Goal: Task Accomplishment & Management: Manage account settings

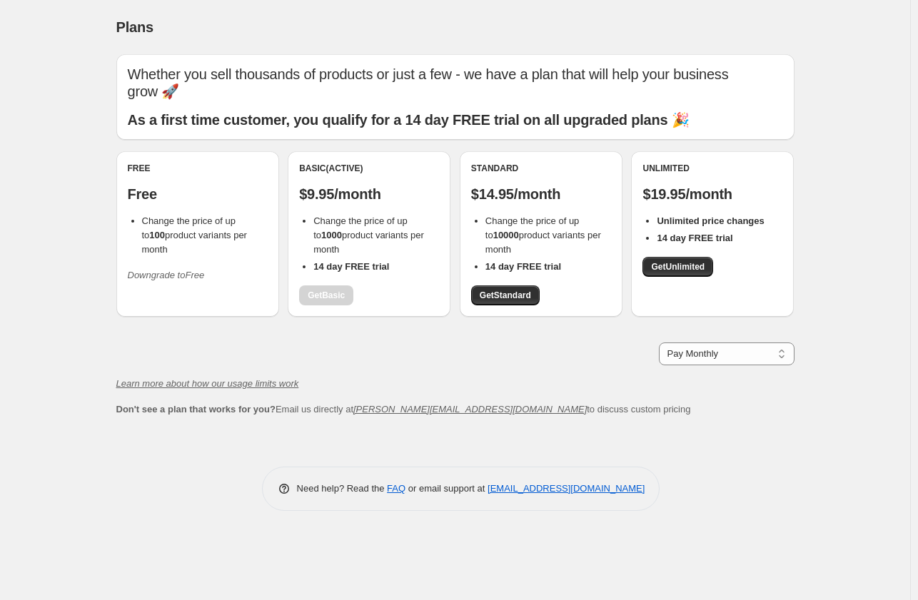
click at [172, 270] on icon "Downgrade to Free" at bounding box center [166, 275] width 77 height 11
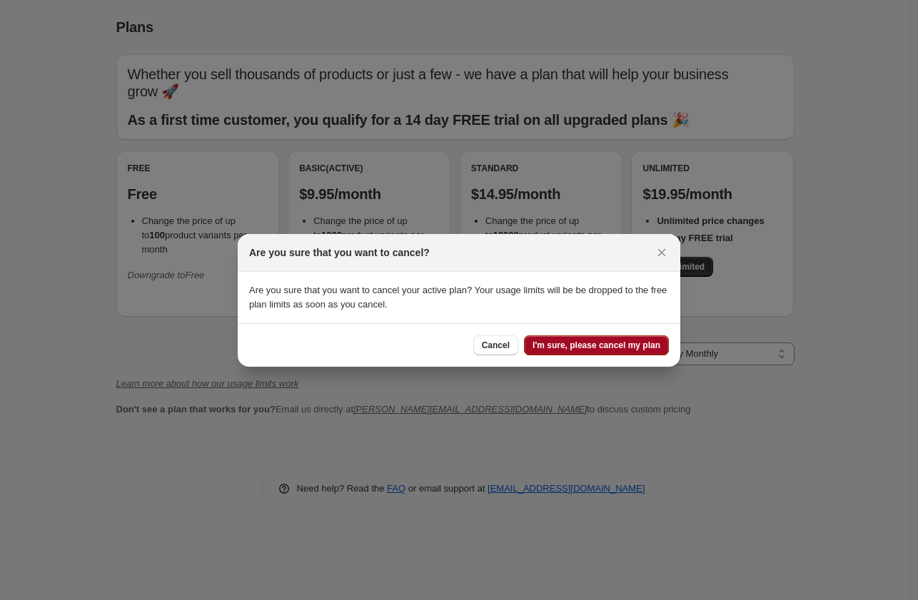
click at [560, 347] on span "I'm sure, please cancel my plan" at bounding box center [597, 345] width 128 height 11
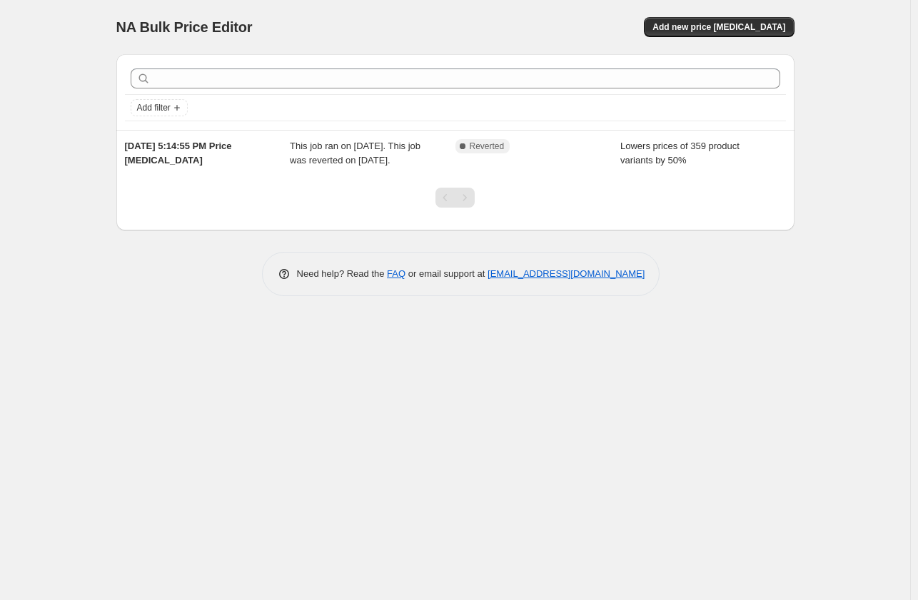
drag, startPoint x: 127, startPoint y: 451, endPoint x: 106, endPoint y: 450, distance: 21.5
click at [119, 452] on div "NA Bulk Price Editor. This page is ready NA Bulk Price Editor Add new price cha…" at bounding box center [455, 300] width 910 height 600
